Goal: Task Accomplishment & Management: Use online tool/utility

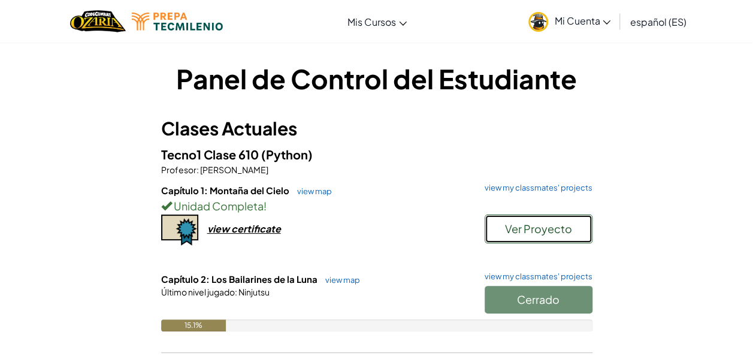
click at [501, 231] on button "Ver Proyecto" at bounding box center [538, 228] width 108 height 29
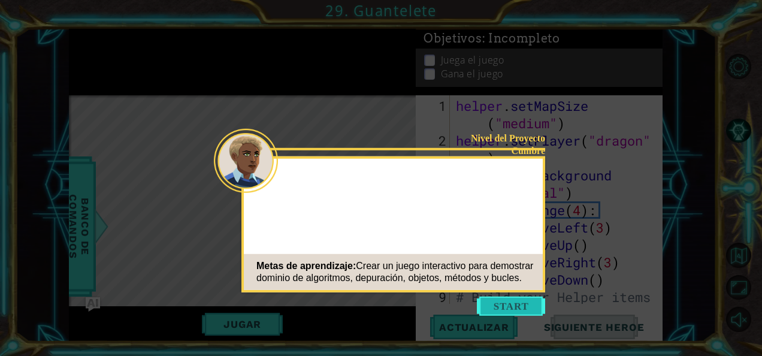
click at [492, 296] on button "Start" at bounding box center [511, 305] width 68 height 19
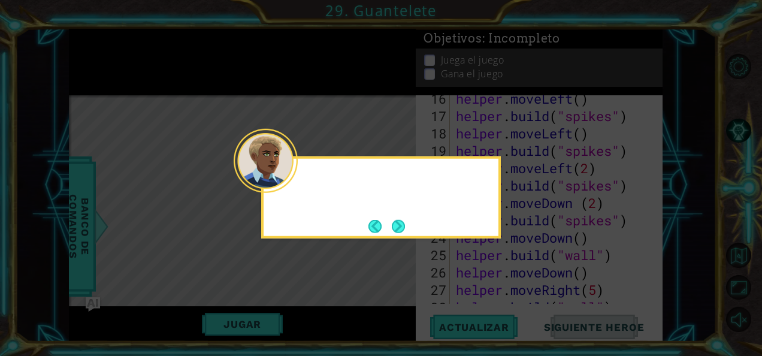
scroll to position [382, 0]
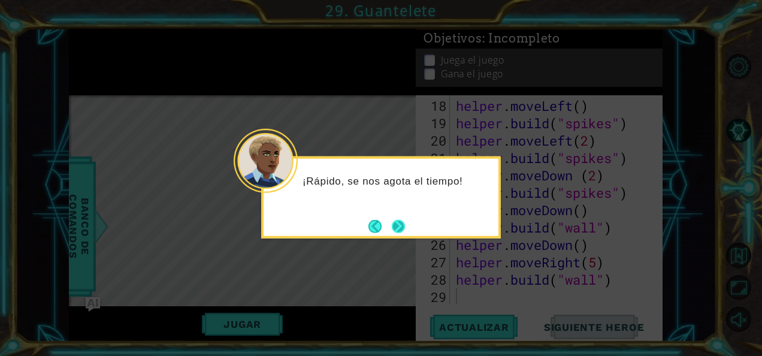
click at [396, 224] on button "Next" at bounding box center [398, 225] width 13 height 13
click at [399, 227] on button "Next" at bounding box center [398, 225] width 13 height 13
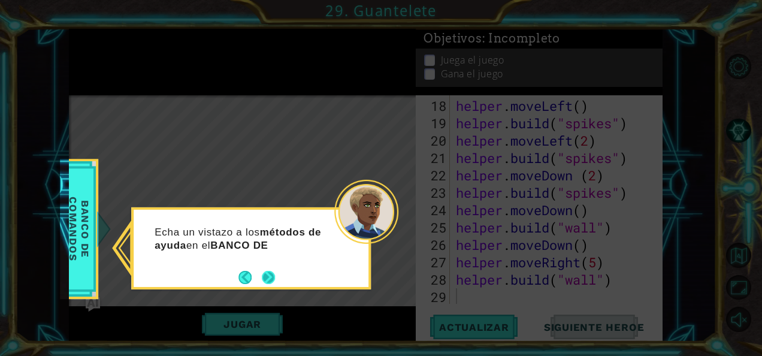
click at [275, 275] on button "Next" at bounding box center [268, 277] width 14 height 14
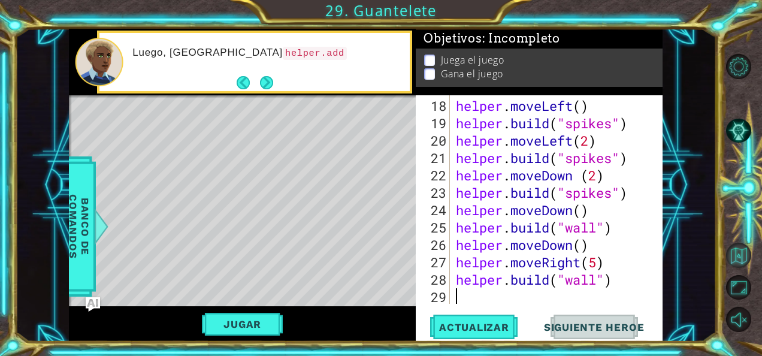
click at [737, 257] on button "Volver al Mapa" at bounding box center [738, 255] width 25 height 25
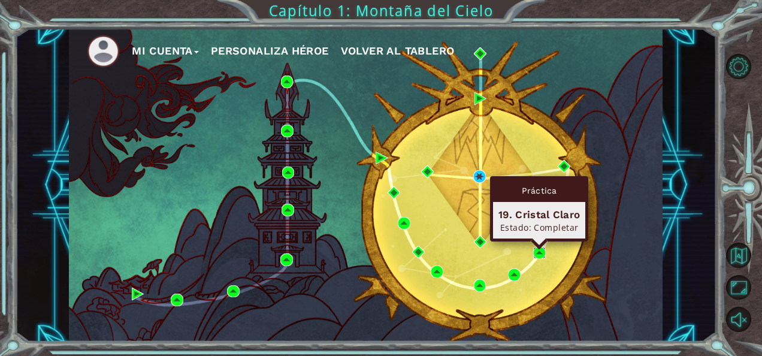
click at [537, 250] on img at bounding box center [539, 253] width 13 height 13
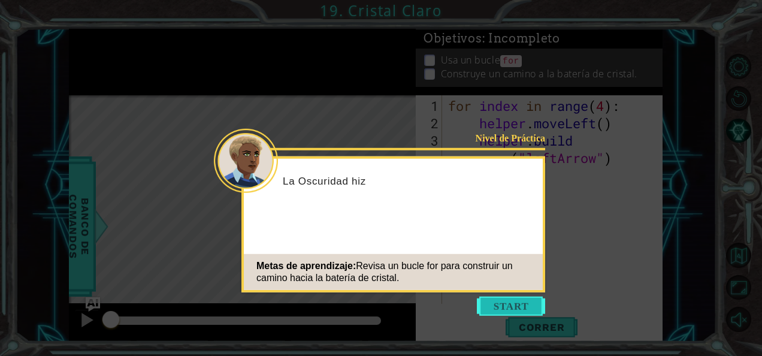
click at [494, 296] on button "Start" at bounding box center [511, 305] width 68 height 19
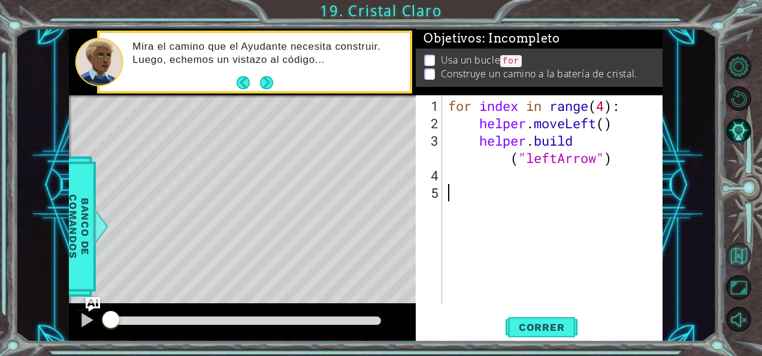
click at [746, 254] on button "Volver al Mapa" at bounding box center [738, 255] width 25 height 25
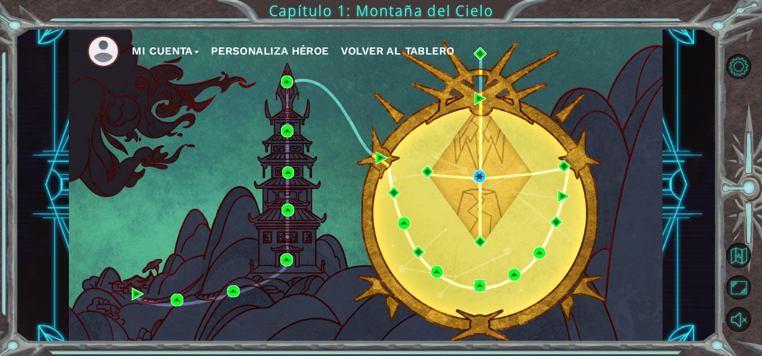
click at [480, 287] on img at bounding box center [480, 285] width 13 height 13
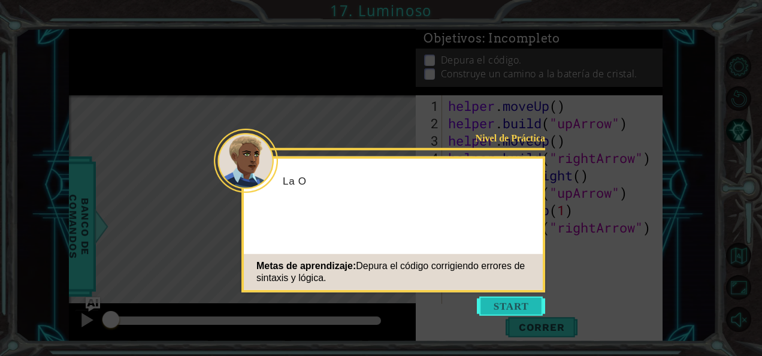
click at [505, 308] on button "Start" at bounding box center [511, 305] width 68 height 19
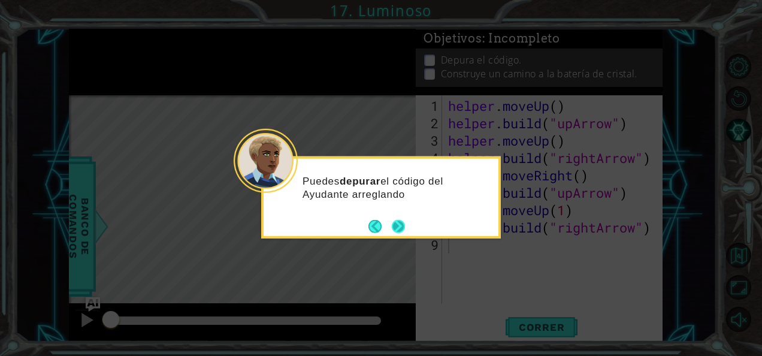
click at [402, 232] on button "Next" at bounding box center [398, 225] width 13 height 13
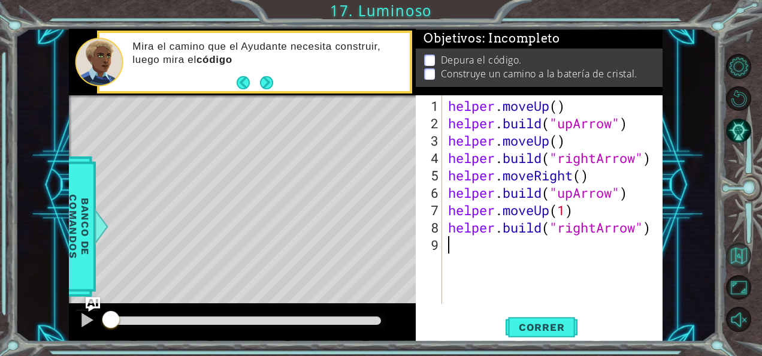
click at [738, 256] on button "Volver al Mapa" at bounding box center [738, 255] width 25 height 25
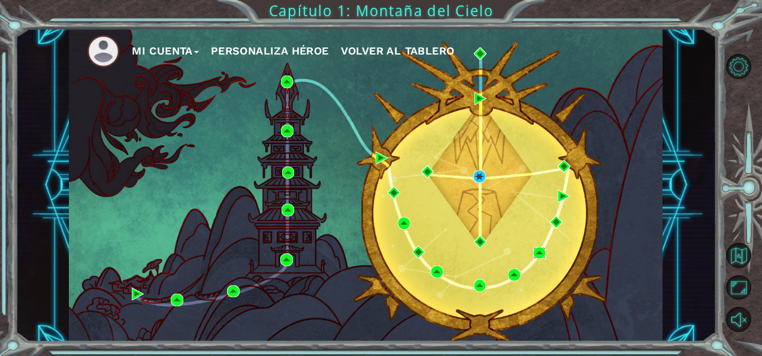
click at [538, 255] on img at bounding box center [539, 253] width 13 height 13
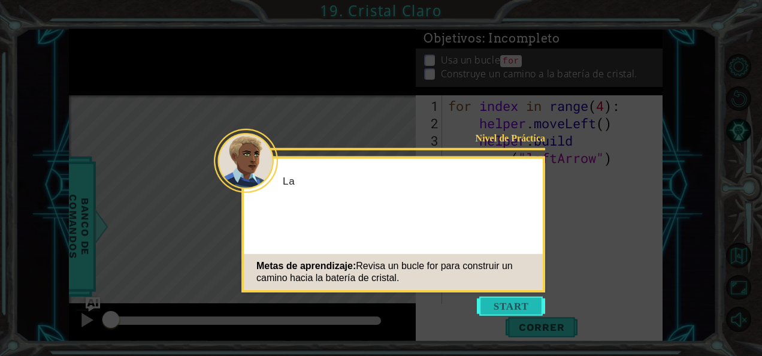
click at [495, 303] on button "Start" at bounding box center [511, 305] width 68 height 19
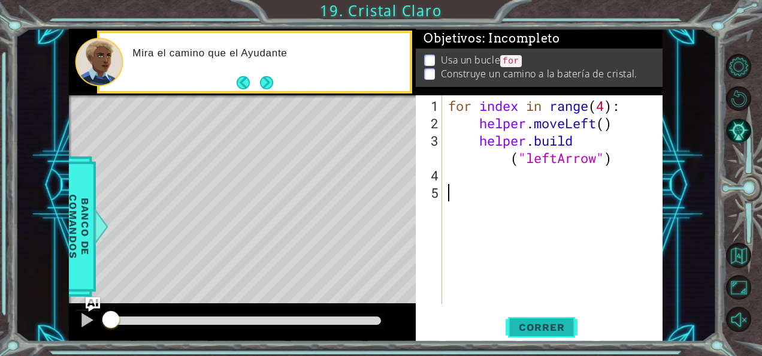
click at [529, 329] on span "Correr" at bounding box center [542, 327] width 70 height 12
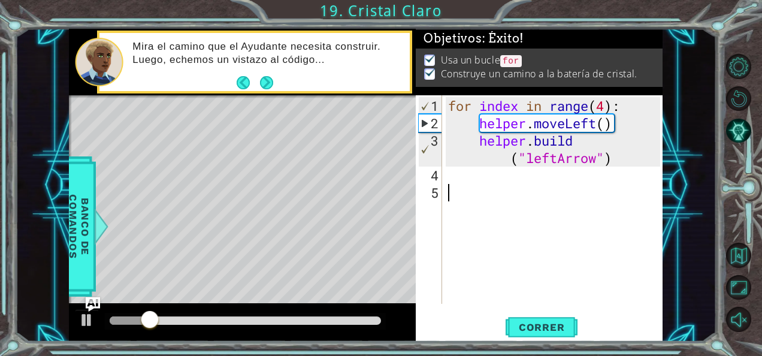
drag, startPoint x: 529, startPoint y: 329, endPoint x: 537, endPoint y: 250, distance: 79.4
click at [537, 250] on div "for index in range ( 4 ) : helper . moveLeft ( ) helper . build ( "leftArrow" )" at bounding box center [556, 218] width 220 height 243
click at [733, 254] on button "Volver al Mapa" at bounding box center [738, 255] width 25 height 25
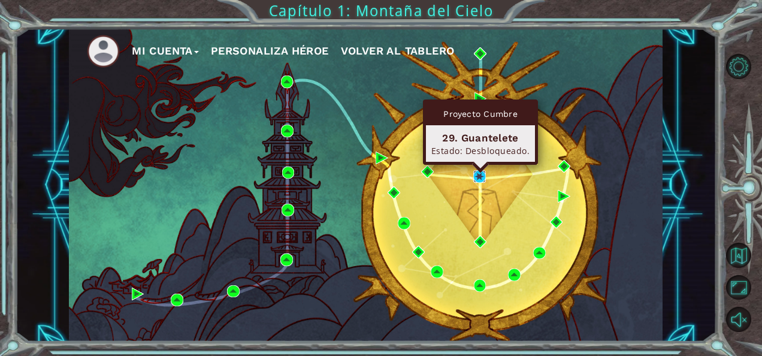
click at [477, 177] on img at bounding box center [479, 176] width 13 height 13
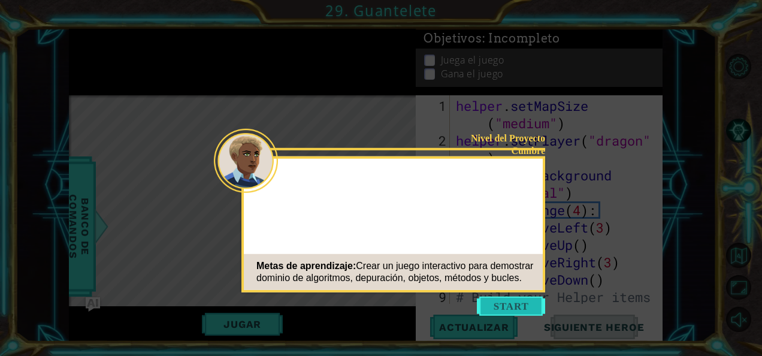
click at [503, 310] on button "Start" at bounding box center [511, 305] width 68 height 19
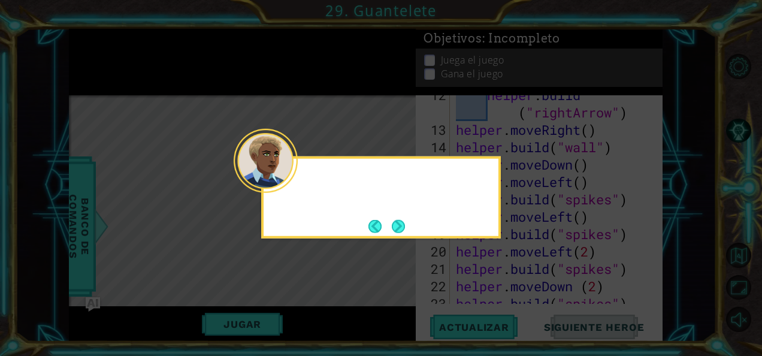
scroll to position [382, 0]
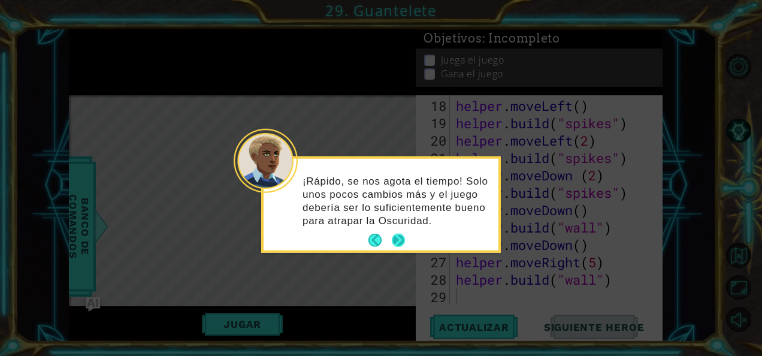
click at [401, 242] on button "Next" at bounding box center [398, 240] width 13 height 13
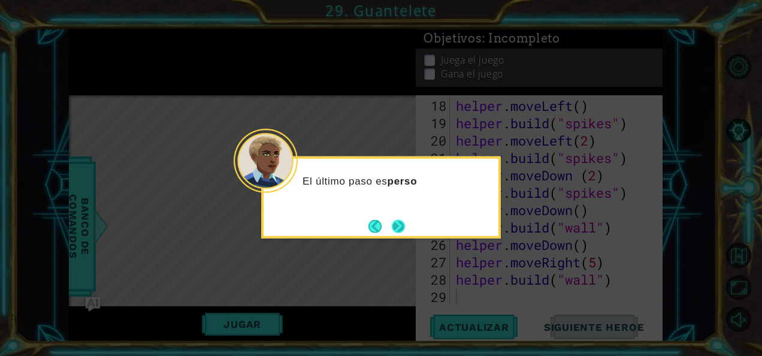
click at [392, 231] on button "Next" at bounding box center [398, 226] width 16 height 16
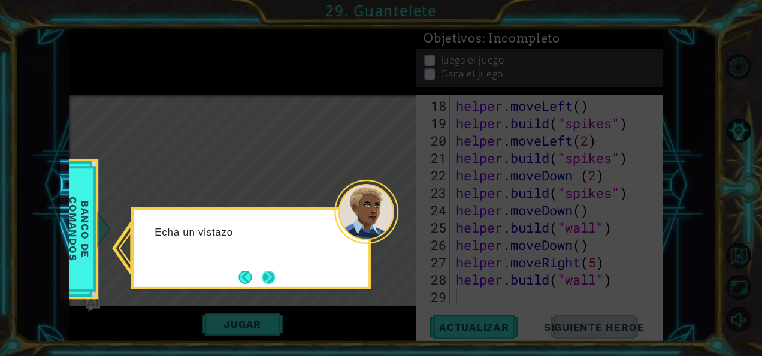
click at [275, 276] on button "Next" at bounding box center [269, 277] width 14 height 14
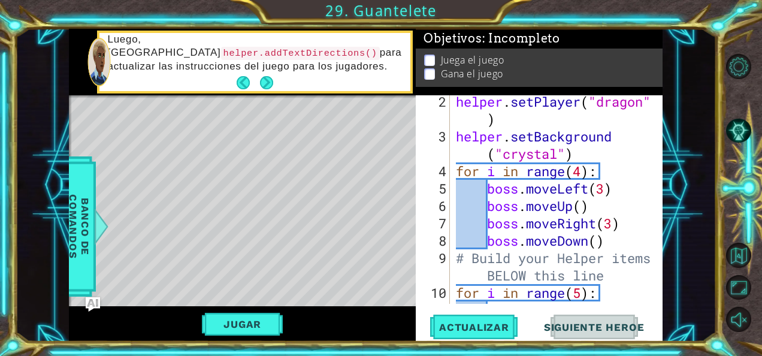
scroll to position [0, 0]
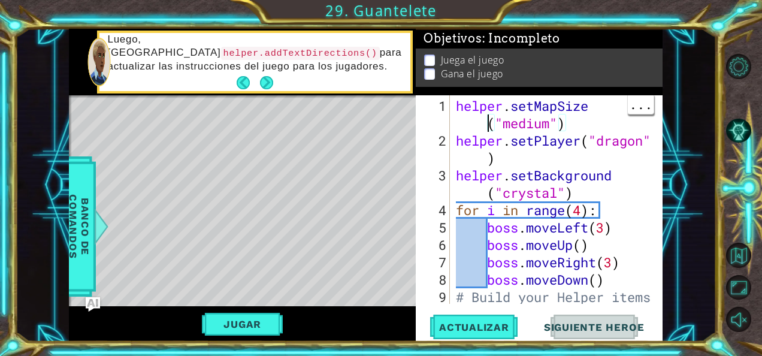
click at [456, 114] on div "helper . setMapSize ( "medium" ) helper . setPlayer ( "dragon" ) helper . setBa…" at bounding box center [555, 236] width 204 height 278
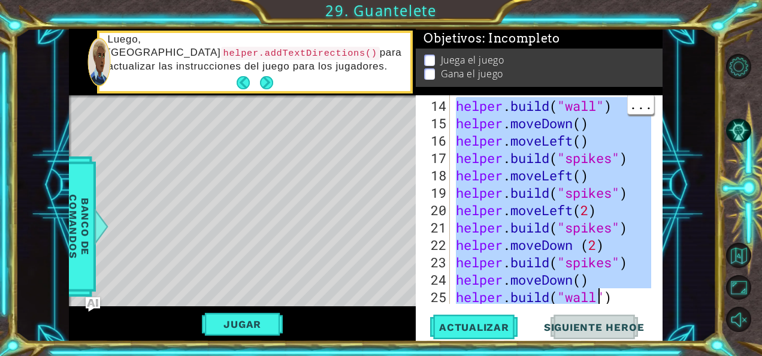
scroll to position [382, 0]
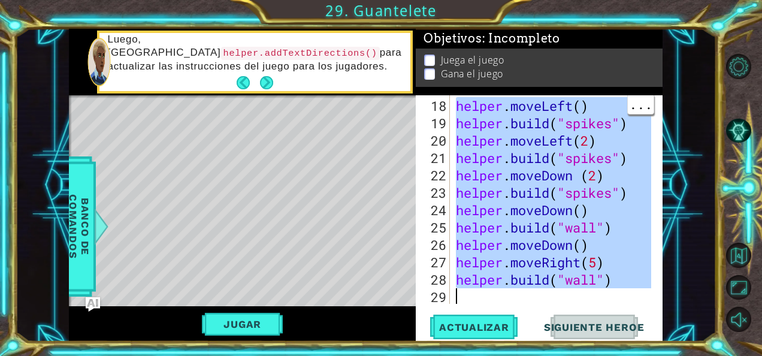
drag, startPoint x: 457, startPoint y: 105, endPoint x: 602, endPoint y: 307, distance: 248.8
click at [602, 307] on div "helper.setMapSize("medium") 18 19 20 21 22 23 24 25 26 27 28 29 helper . moveLe…" at bounding box center [539, 218] width 247 height 246
type textarea "[DOMAIN_NAME]("wall")"
